Goal: Find specific page/section: Find specific page/section

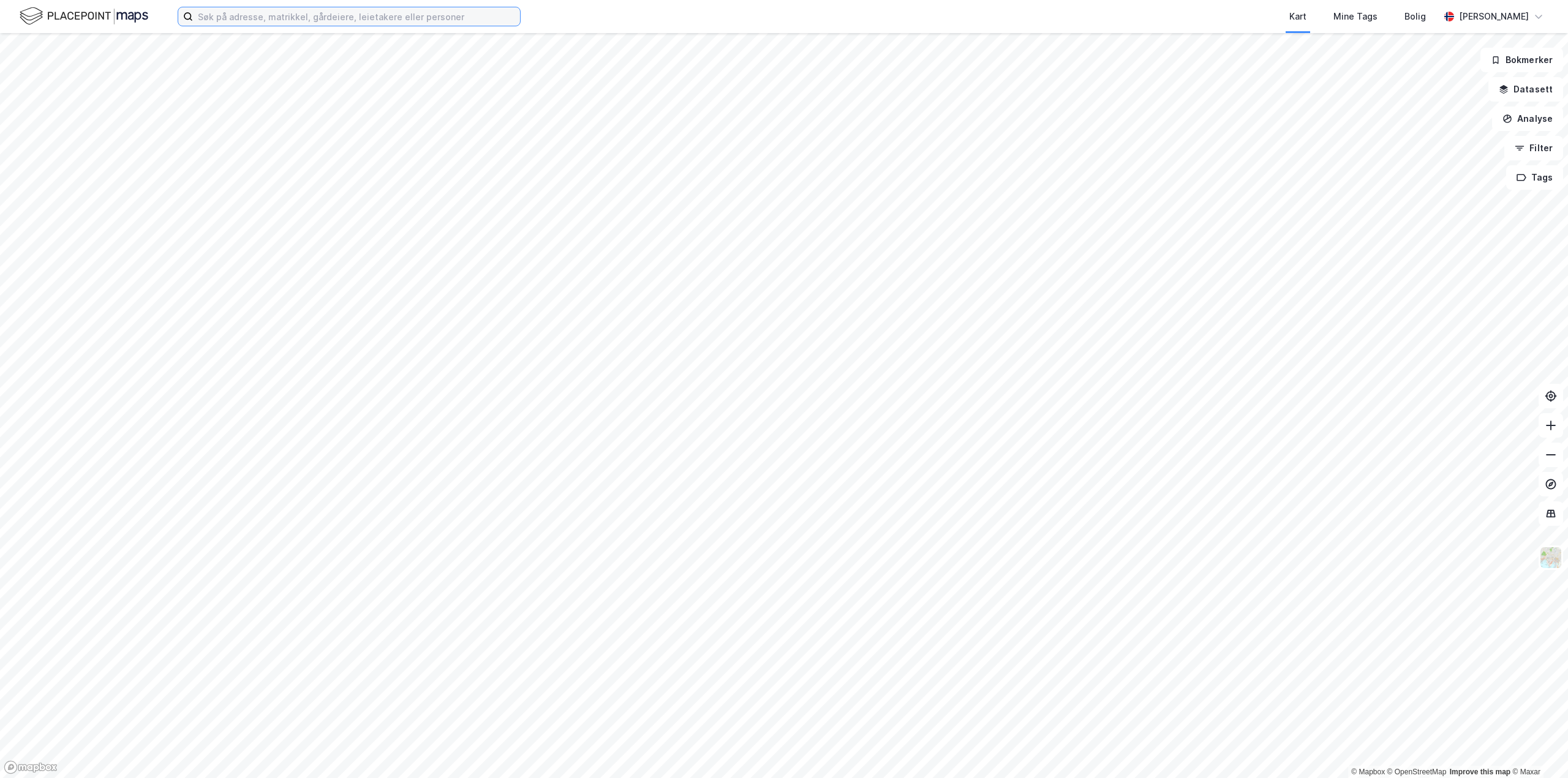
click at [202, 23] on input at bounding box center [356, 17] width 327 height 18
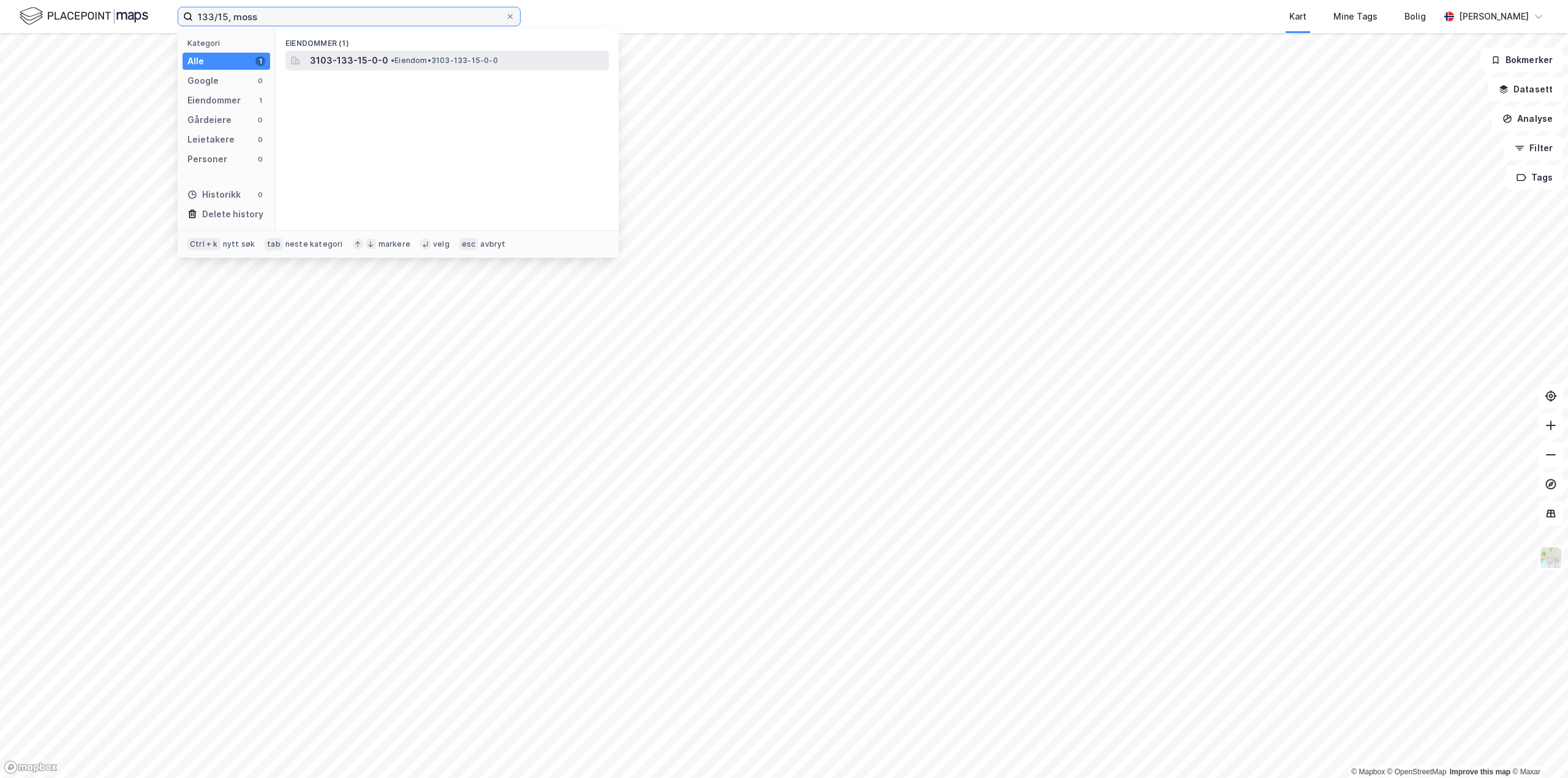
type input "133/15, moss"
click at [382, 55] on span "3103-133-15-0-0" at bounding box center [349, 60] width 78 height 15
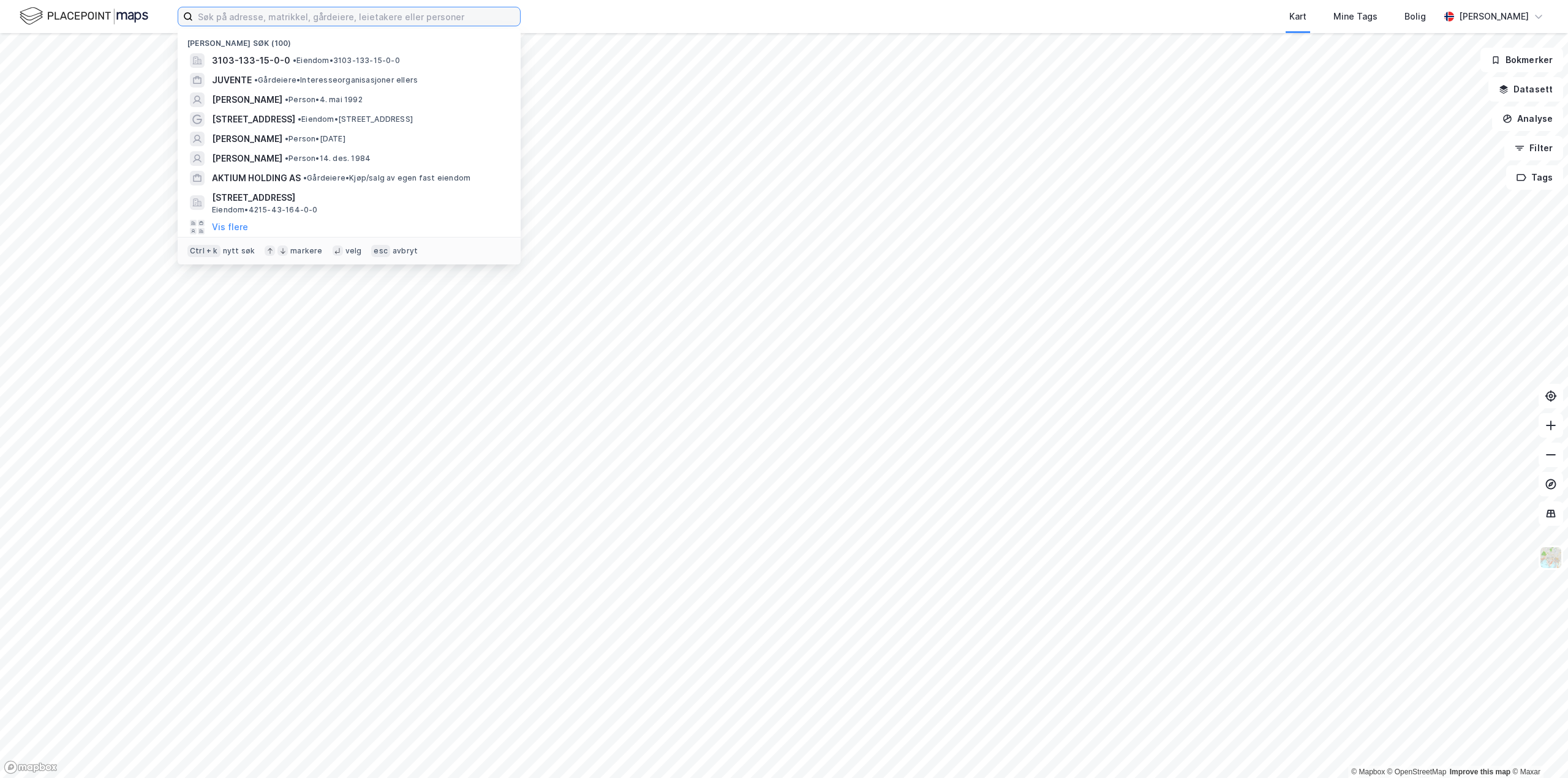
click at [218, 19] on input at bounding box center [356, 17] width 327 height 18
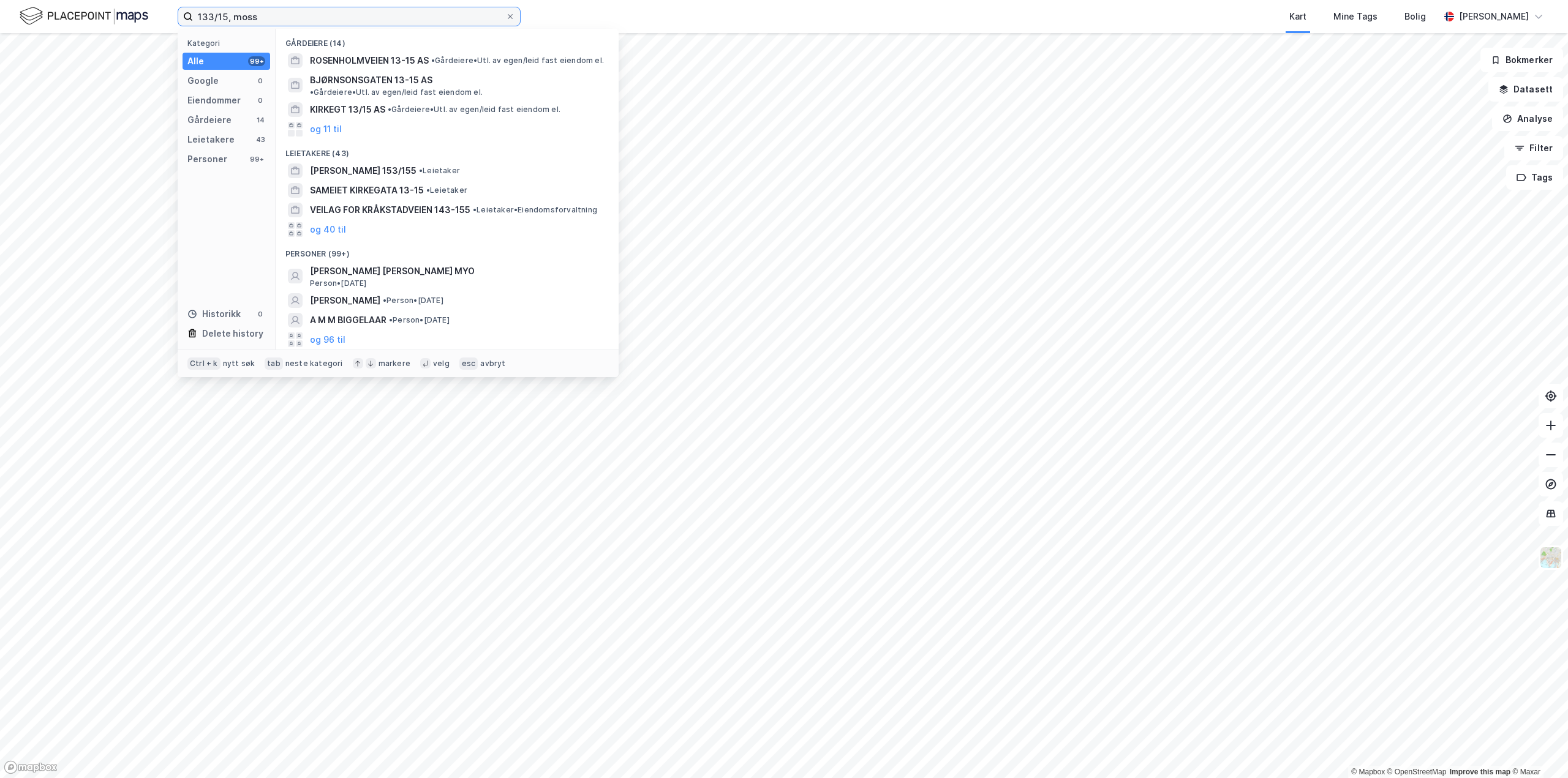
type input "133/15, moss"
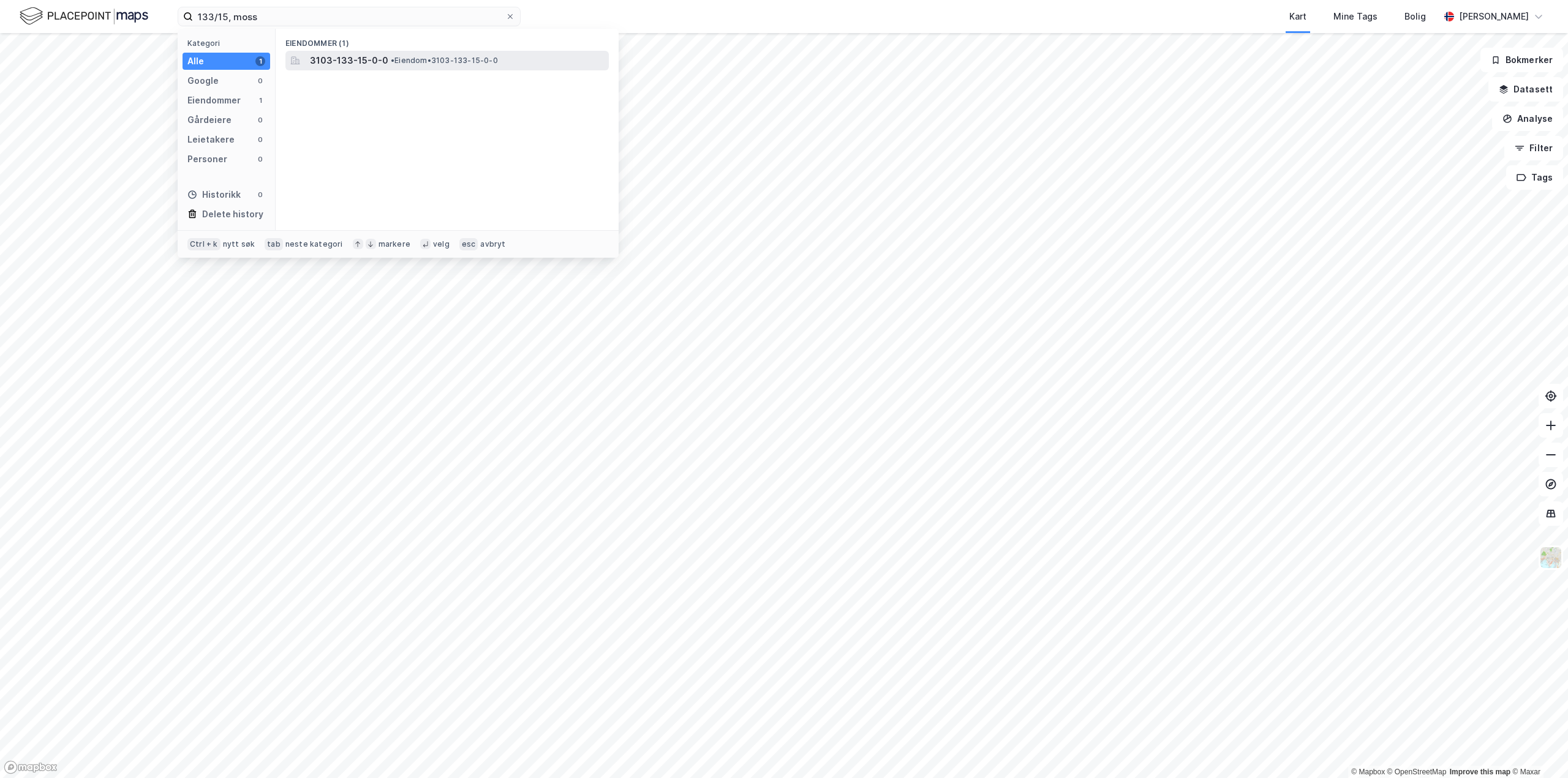
click at [414, 57] on span "• Eiendom • 3103-133-15-0-0" at bounding box center [444, 60] width 107 height 10
